Goal: Find specific page/section: Find specific page/section

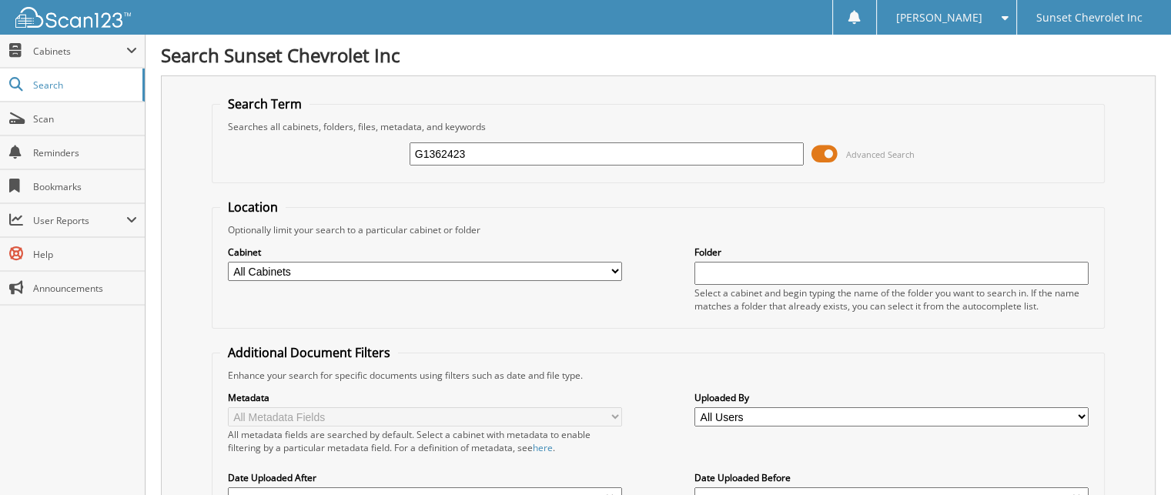
type input "G1362423"
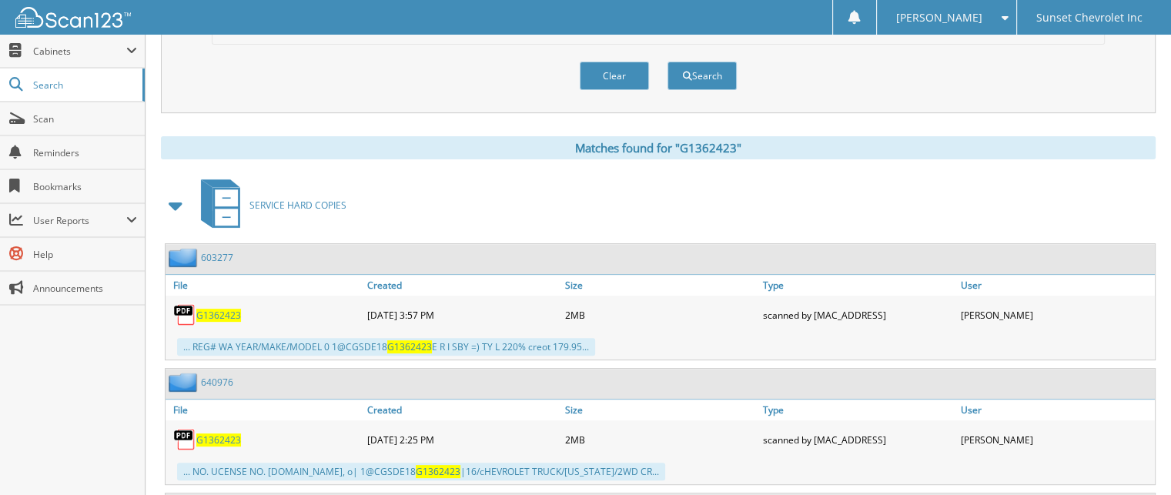
scroll to position [616, 0]
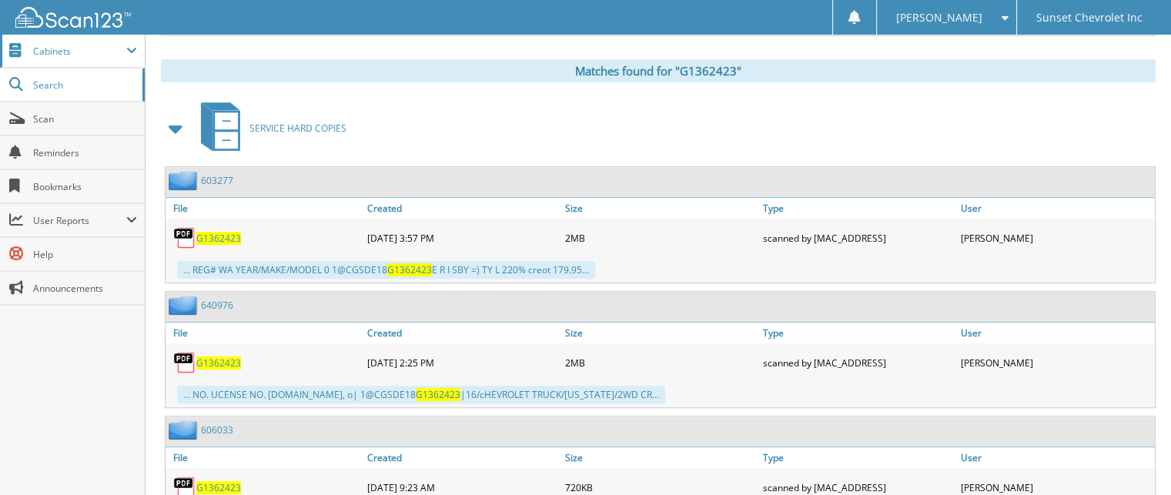
click at [43, 52] on span "Cabinets" at bounding box center [79, 51] width 93 height 13
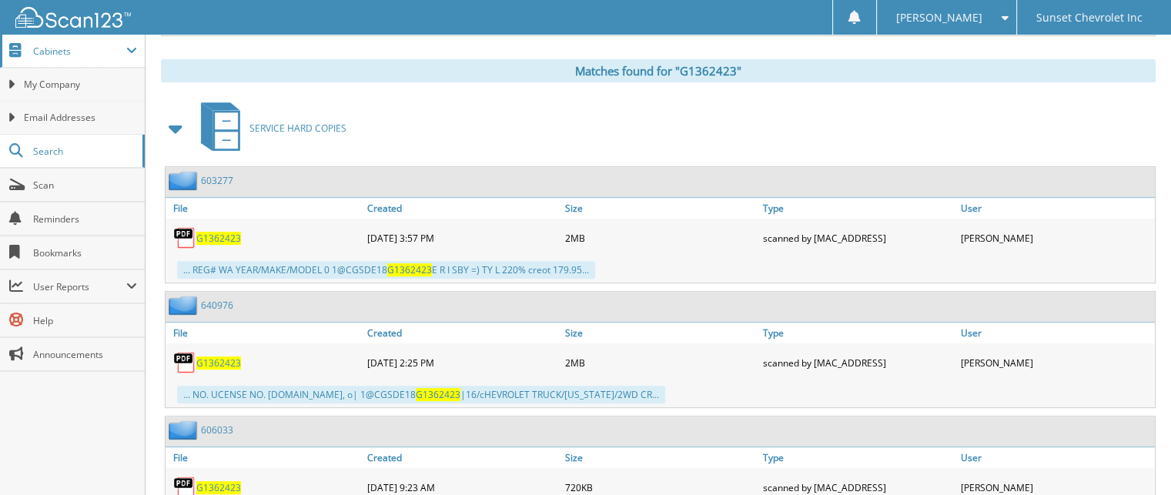
click at [53, 59] on span "Cabinets" at bounding box center [72, 51] width 145 height 33
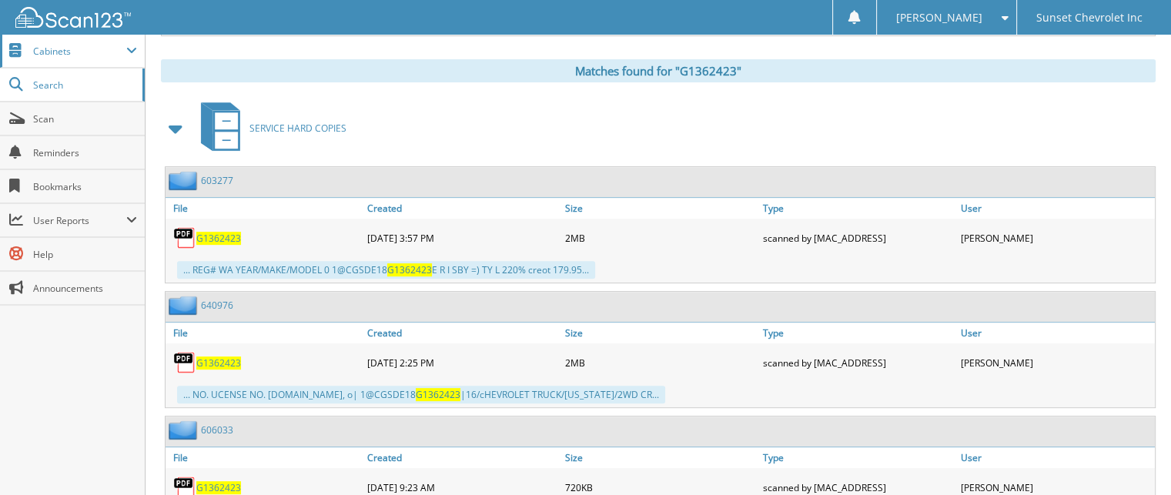
click at [53, 59] on span "Cabinets" at bounding box center [72, 51] width 145 height 33
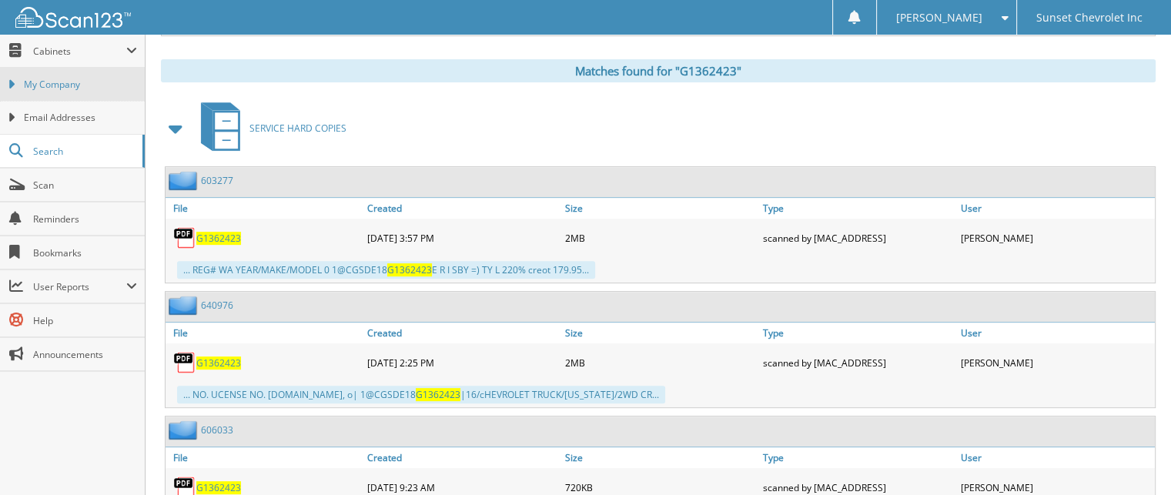
click at [52, 89] on span "My Company" at bounding box center [80, 85] width 113 height 14
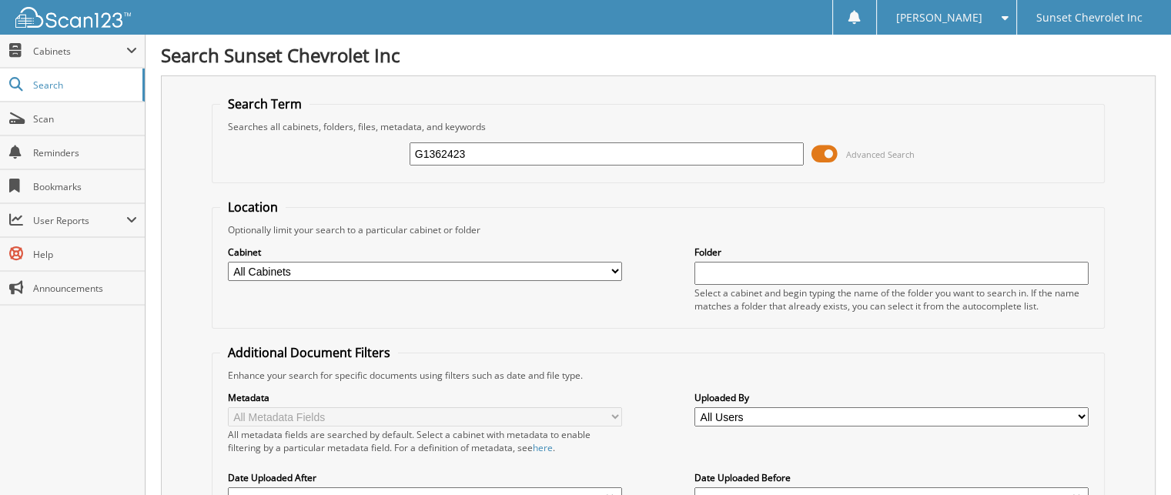
type input "G1362423"
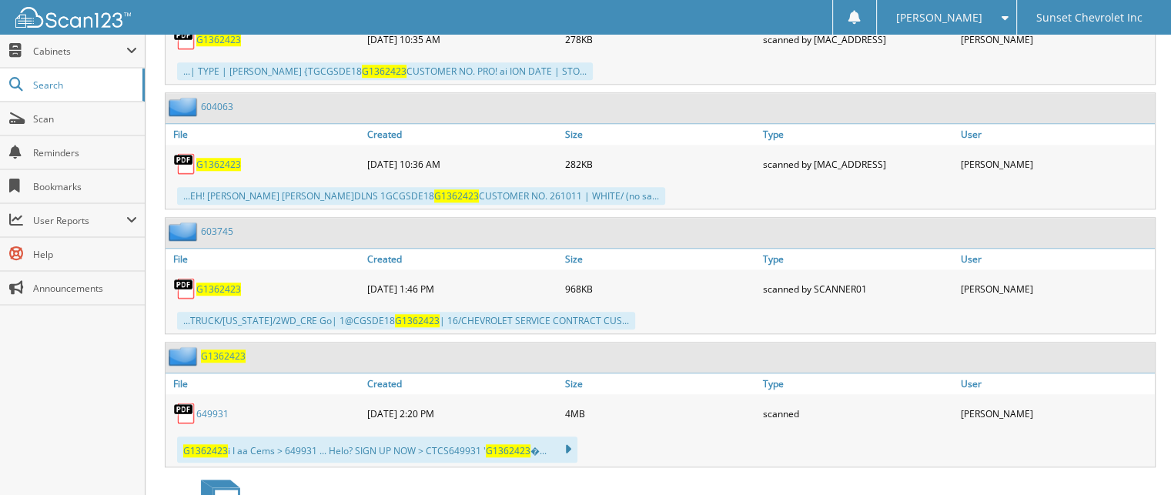
scroll to position [1463, 0]
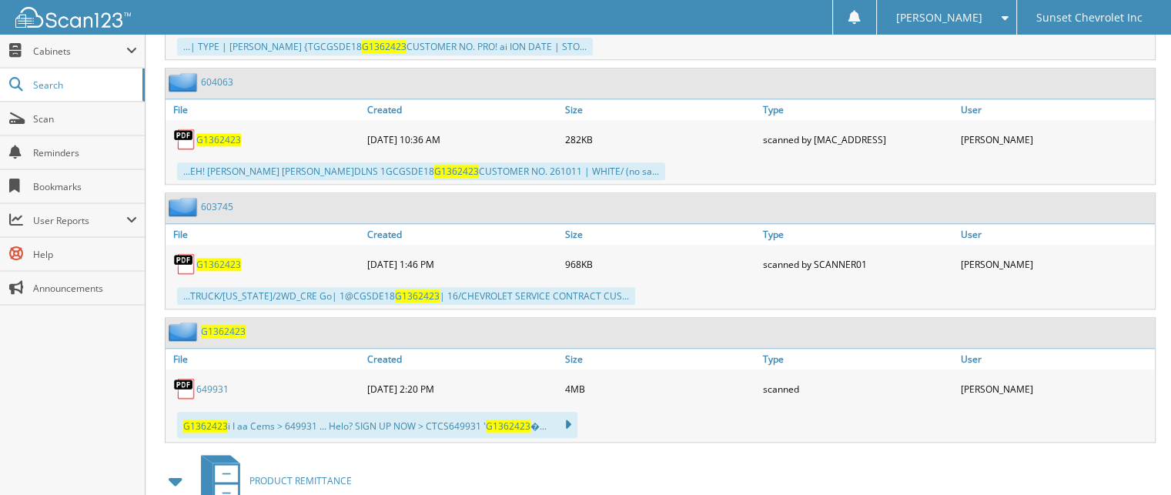
click at [210, 383] on link "649931" at bounding box center [212, 389] width 32 height 13
